Goal: Find contact information: Find contact information

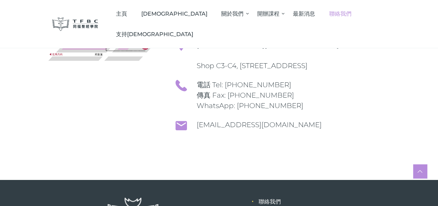
scroll to position [35, 0]
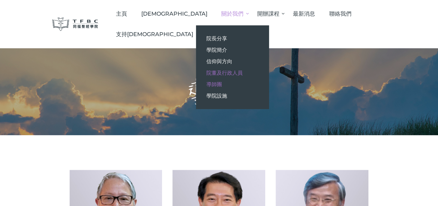
click at [226, 76] on link "院董及行政人員" at bounding box center [232, 72] width 73 height 11
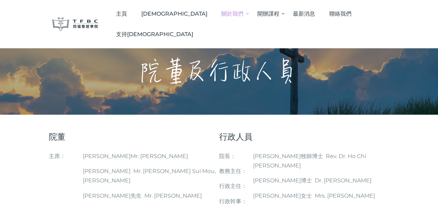
scroll to position [35, 0]
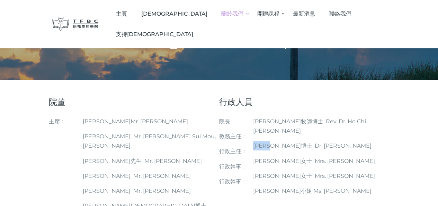
drag, startPoint x: 261, startPoint y: 139, endPoint x: 283, endPoint y: 140, distance: 22.9
click at [283, 142] on span "張力輝博士 Dr. Cheung Lik Fai, Alex" at bounding box center [312, 145] width 119 height 7
copy span "張力輝博士"
